Goal: Browse casually

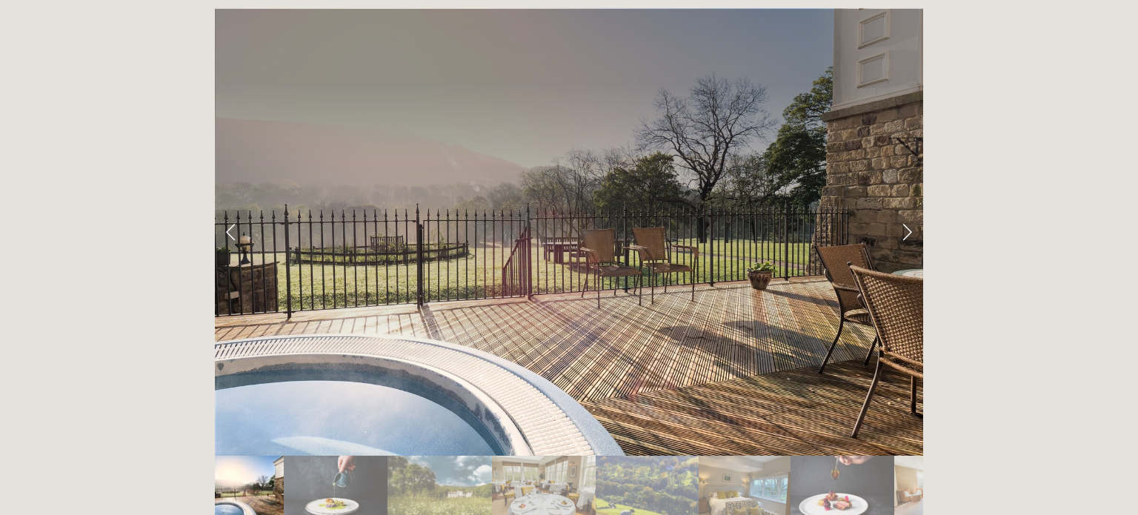
scroll to position [2444, 0]
click at [904, 210] on link "Next Slide" at bounding box center [907, 232] width 33 height 44
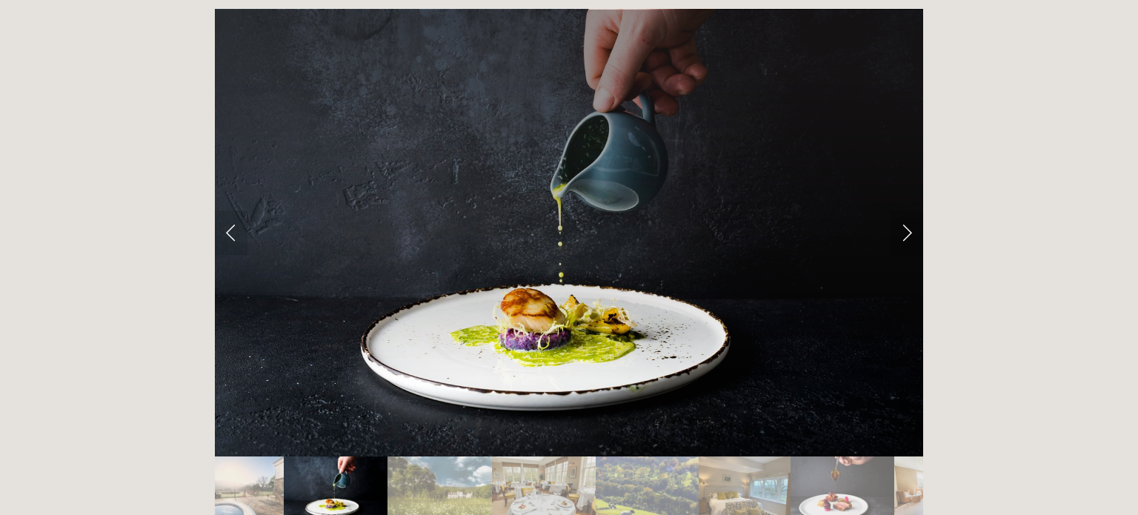
click at [904, 210] on link "Next Slide" at bounding box center [907, 232] width 33 height 44
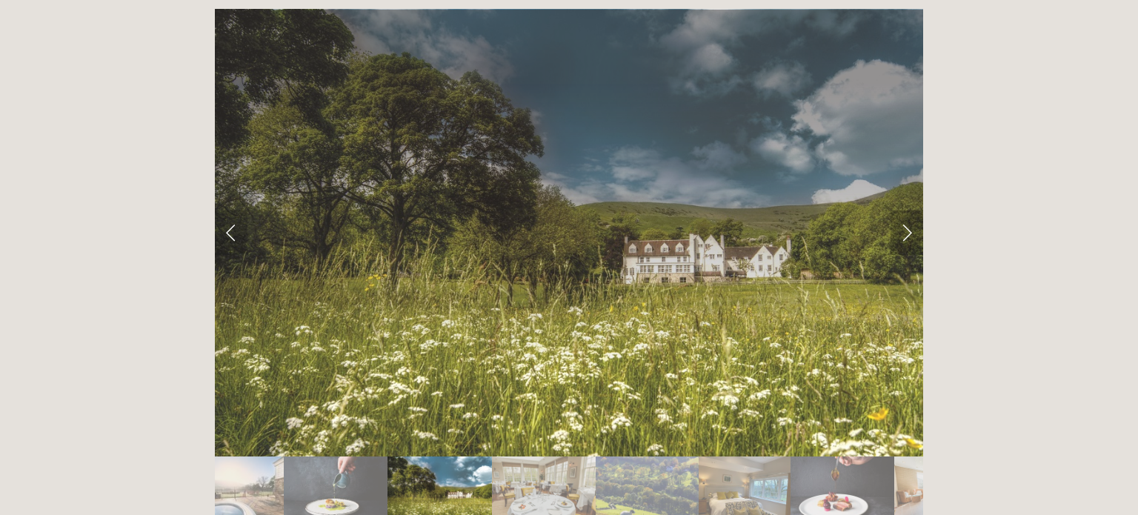
click at [904, 210] on link "Next Slide" at bounding box center [907, 232] width 33 height 44
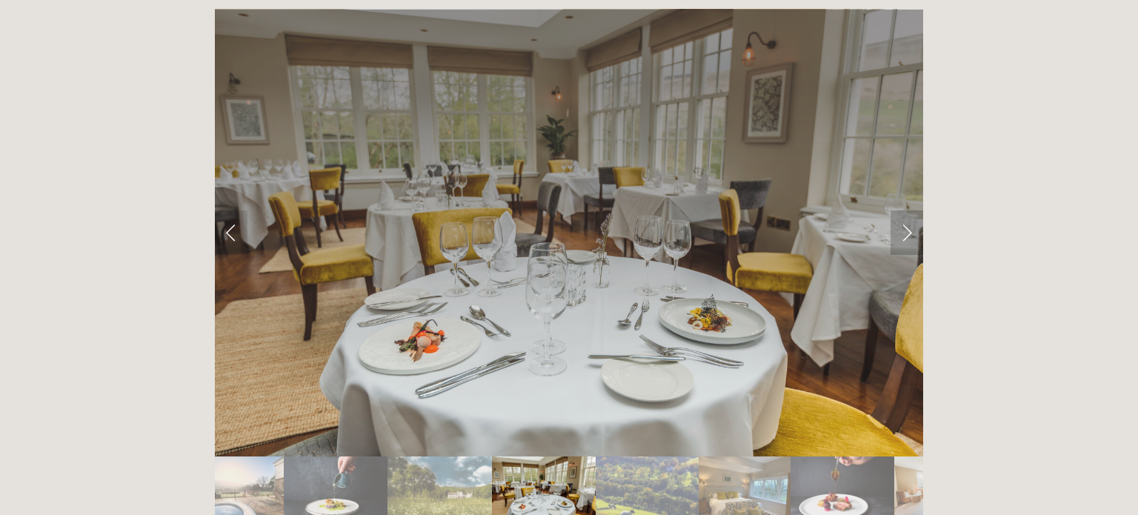
click at [904, 210] on link "Next Slide" at bounding box center [907, 232] width 33 height 44
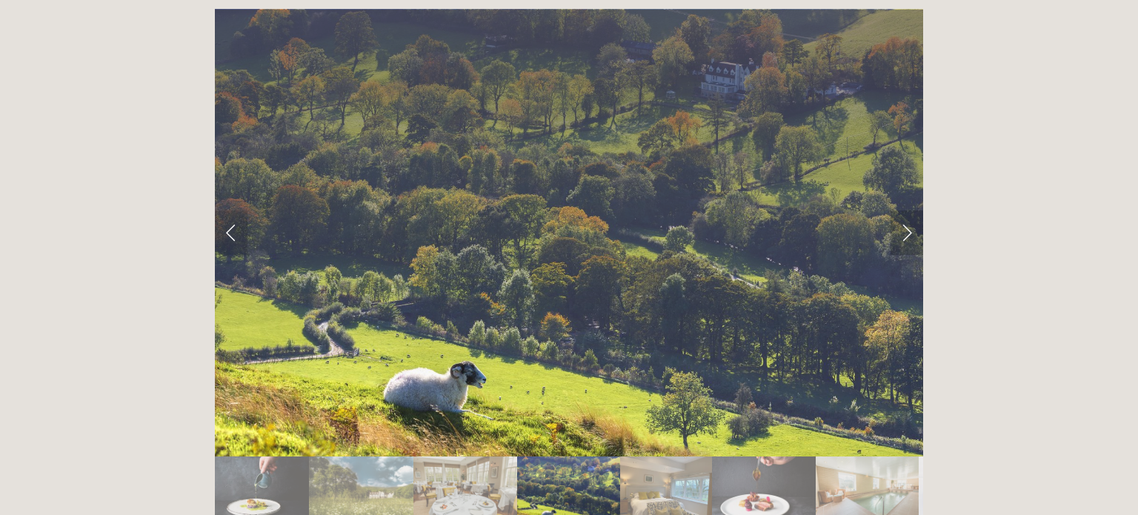
click at [904, 210] on link "Next Slide" at bounding box center [907, 232] width 33 height 44
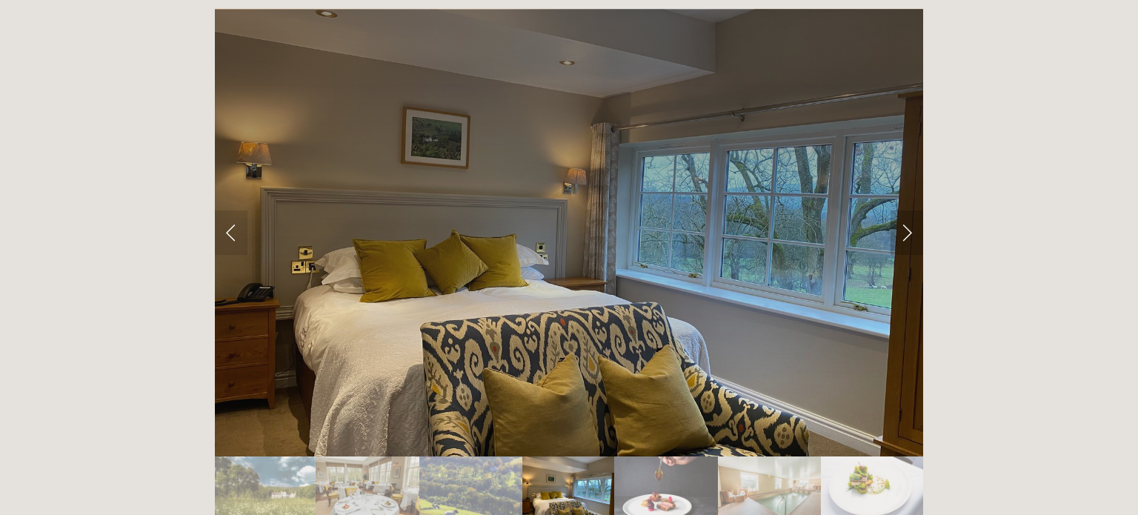
click at [905, 210] on link "Next Slide" at bounding box center [907, 232] width 33 height 44
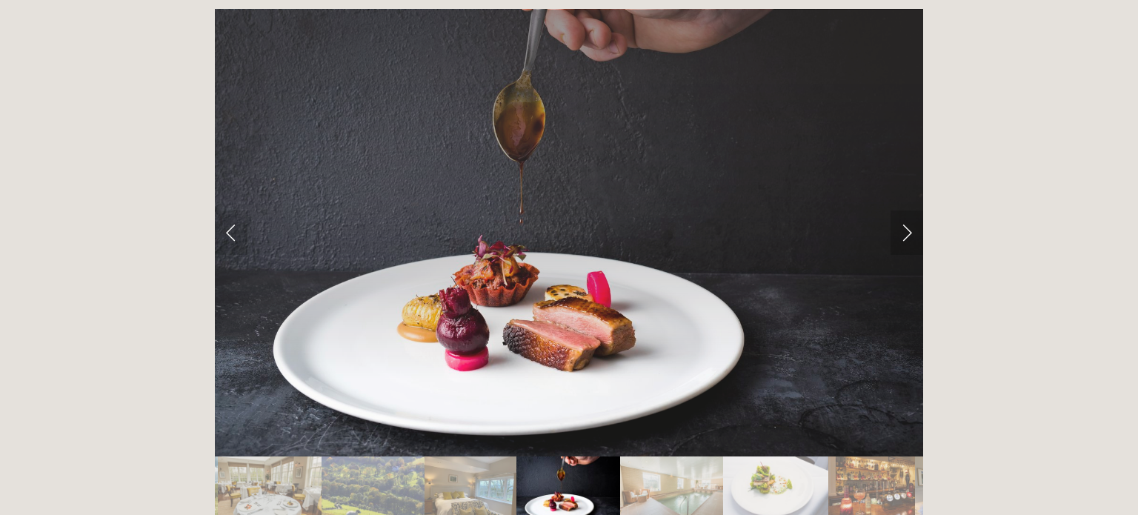
click at [905, 210] on link "Next Slide" at bounding box center [907, 232] width 33 height 44
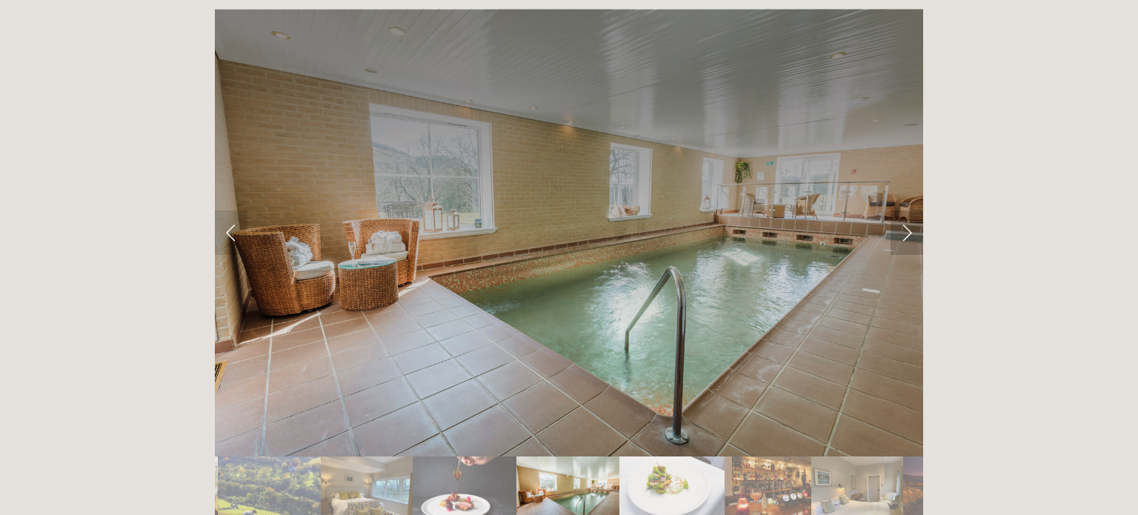
click at [908, 210] on link "Next Slide" at bounding box center [907, 232] width 33 height 44
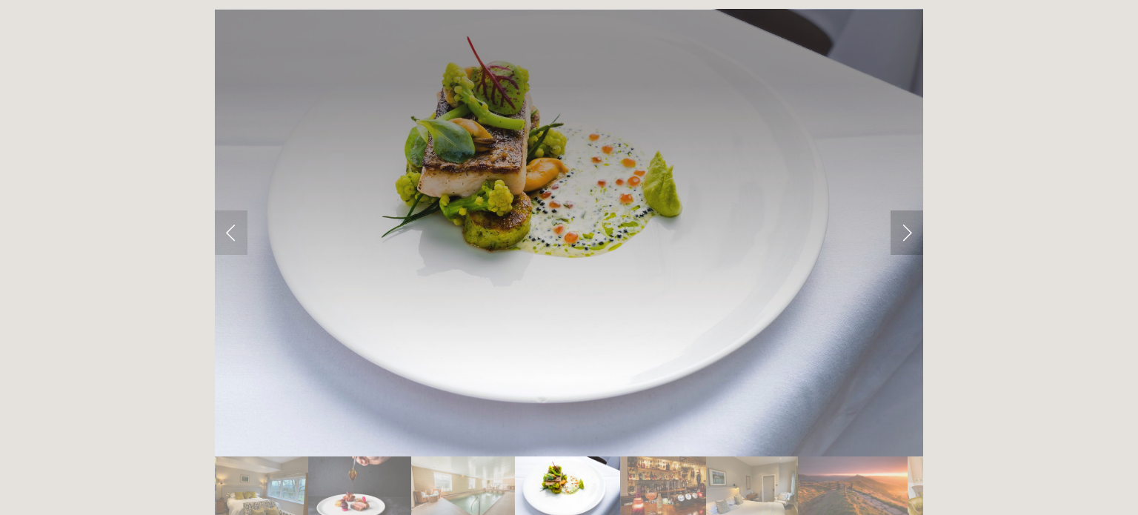
click at [908, 210] on link "Next Slide" at bounding box center [907, 232] width 33 height 44
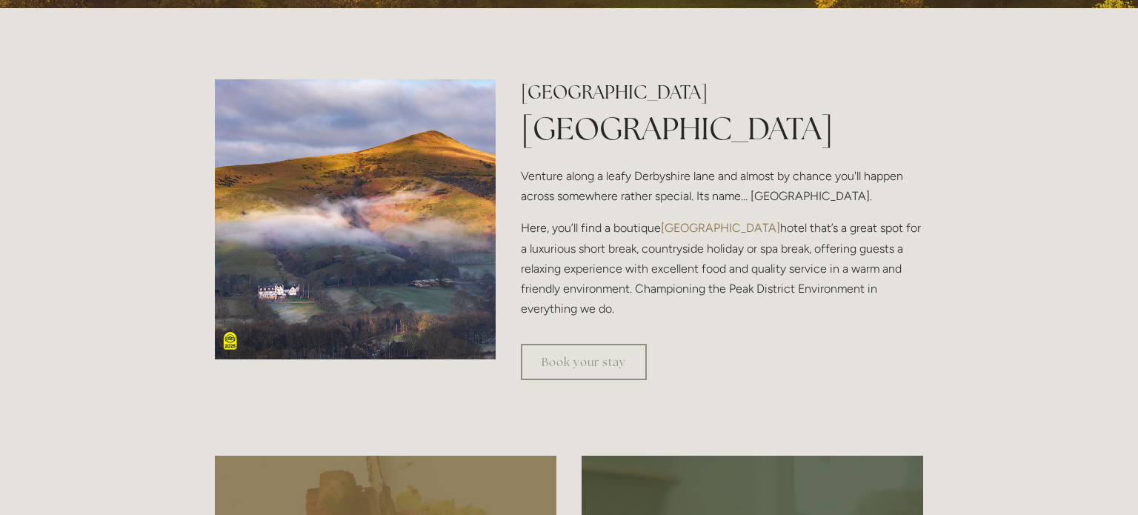
scroll to position [0, 0]
